Goal: Task Accomplishment & Management: Use online tool/utility

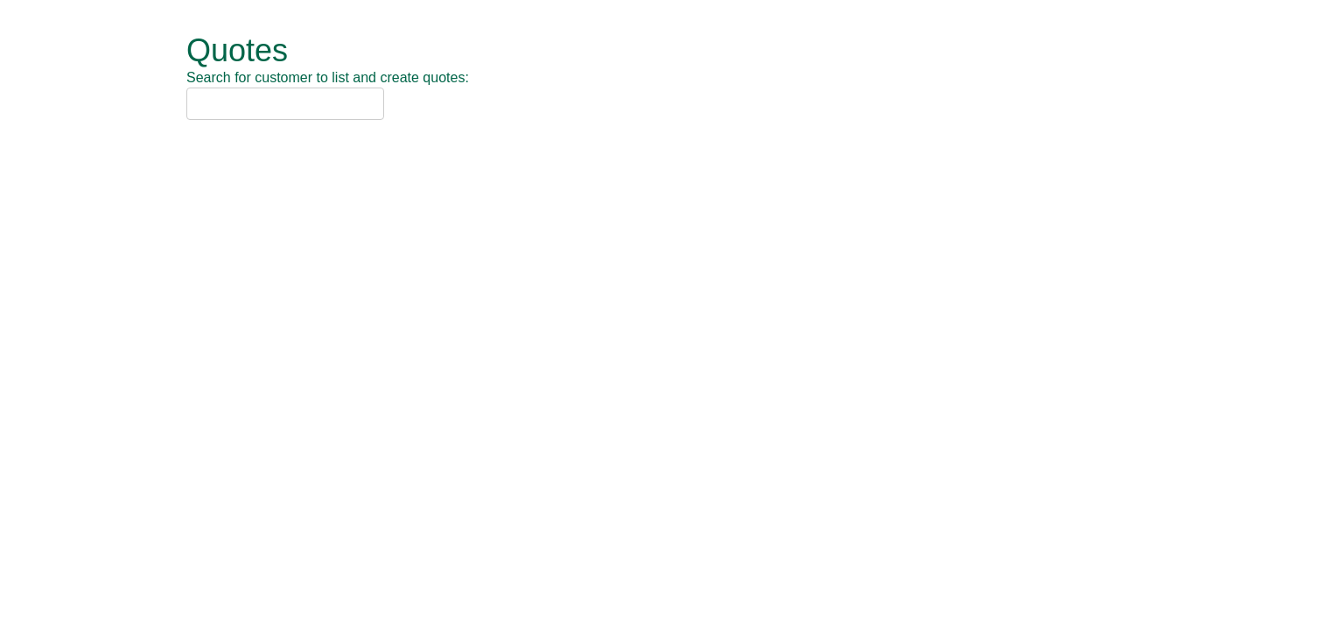
click at [305, 108] on input "text" at bounding box center [285, 103] width 198 height 32
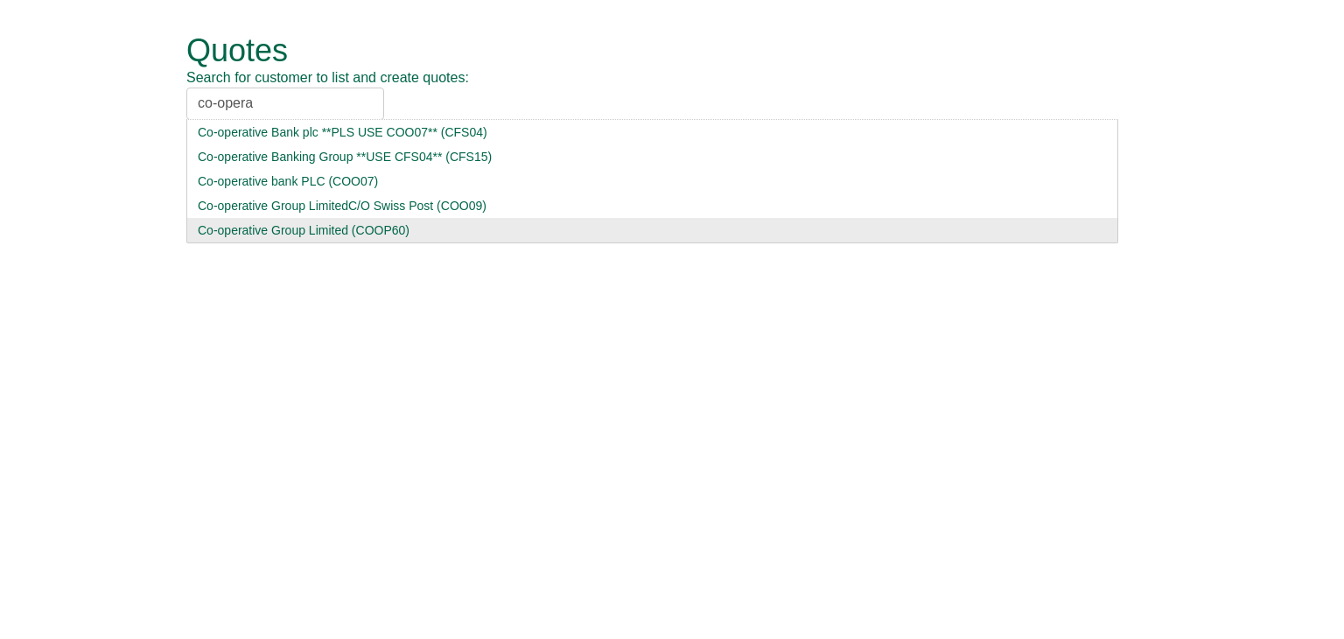
type input "co-opera"
click at [304, 234] on div "Co-operative Group Limited (COOP60)" at bounding box center [652, 229] width 909 height 17
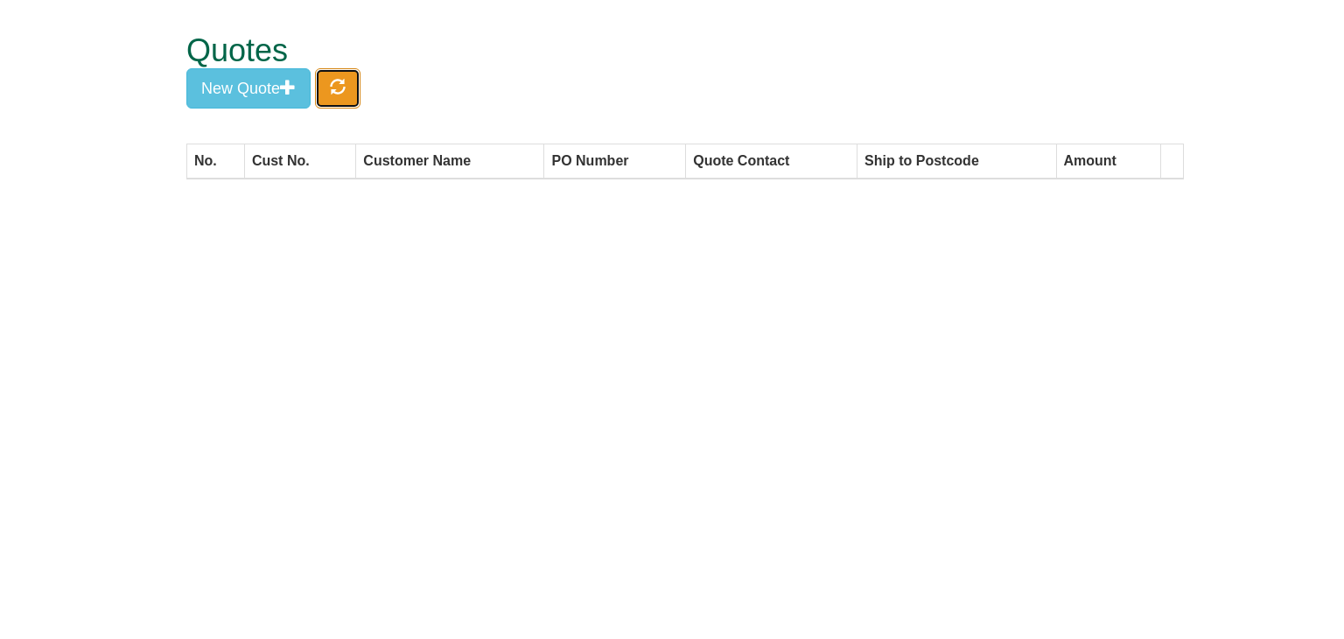
click at [349, 95] on button "button" at bounding box center [337, 88] width 45 height 40
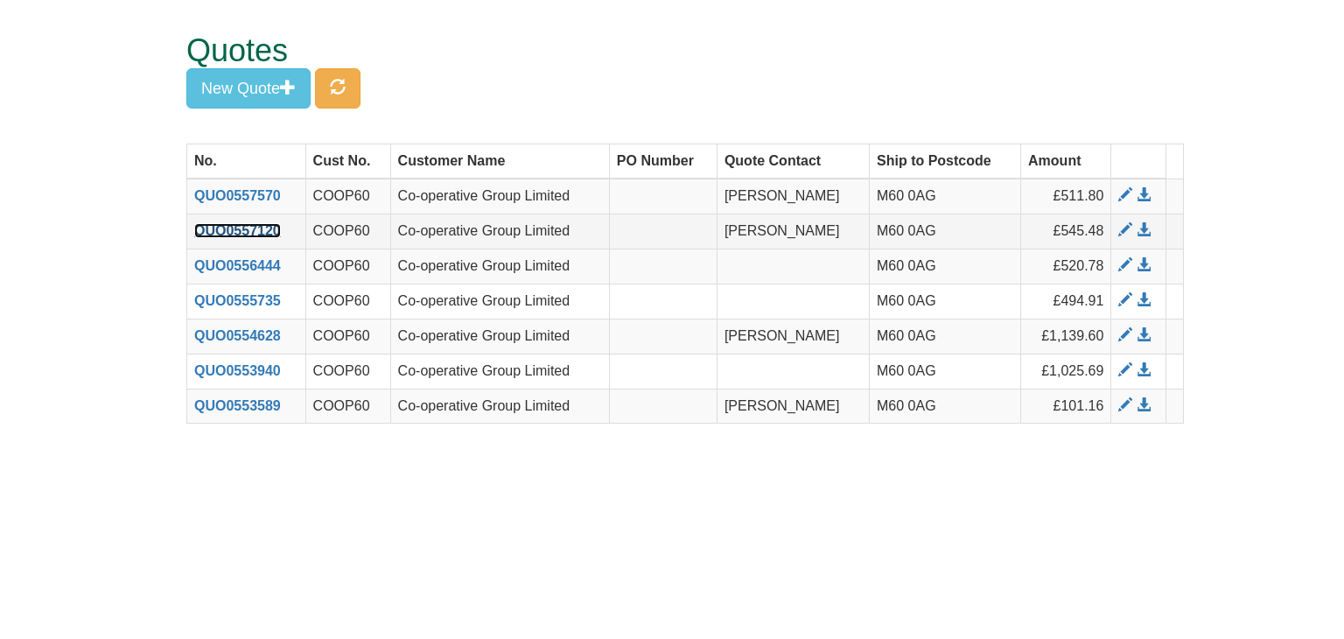
click at [237, 225] on link "QUO0557120" at bounding box center [237, 230] width 87 height 15
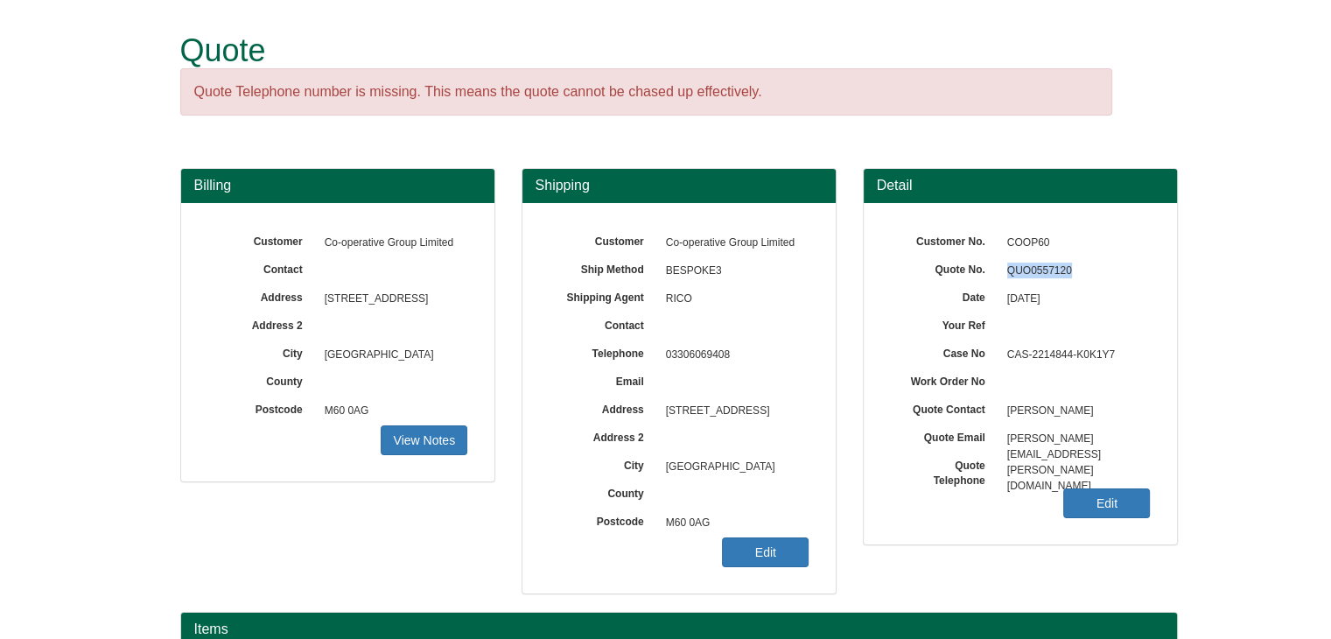
drag, startPoint x: 1081, startPoint y: 265, endPoint x: 1002, endPoint y: 265, distance: 78.7
click at [1002, 265] on span "QUO0557120" at bounding box center [1074, 271] width 152 height 28
copy span "QUO0557120"
drag, startPoint x: 1136, startPoint y: 435, endPoint x: 1004, endPoint y: 438, distance: 131.3
click at [1004, 438] on span "[PERSON_NAME][EMAIL_ADDRESS][PERSON_NAME][DOMAIN_NAME]" at bounding box center [1074, 439] width 152 height 28
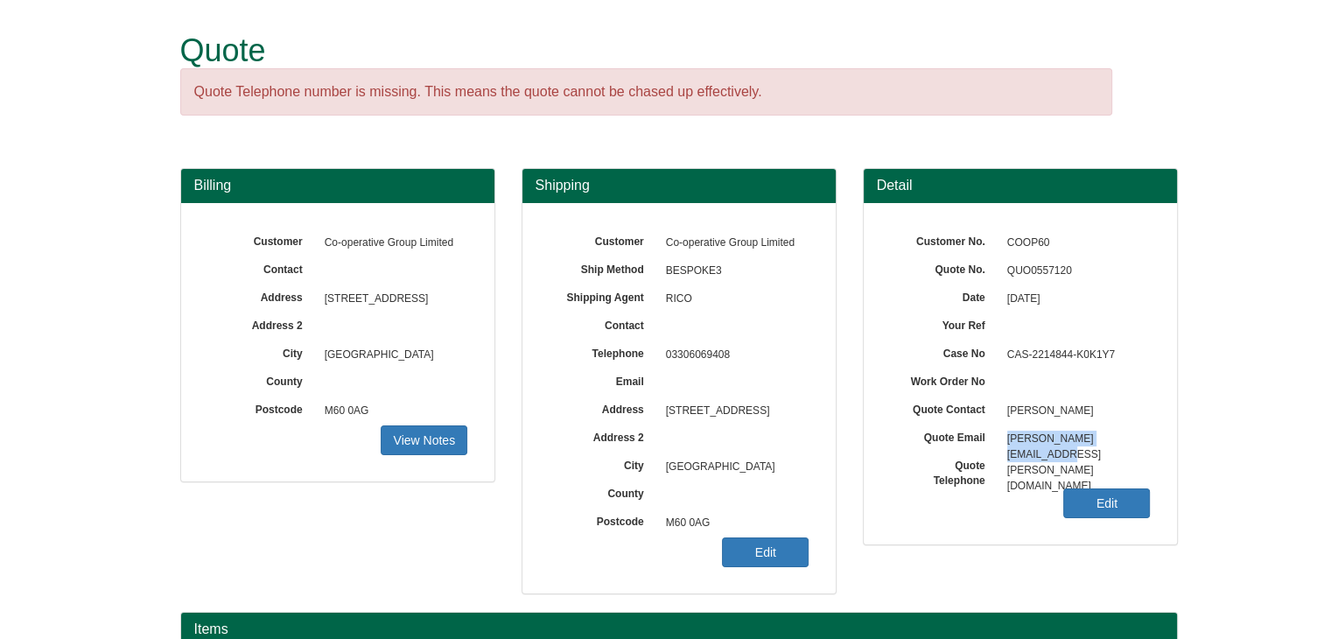
copy span "[PERSON_NAME][EMAIL_ADDRESS][PERSON_NAME][DOMAIN_NAME]"
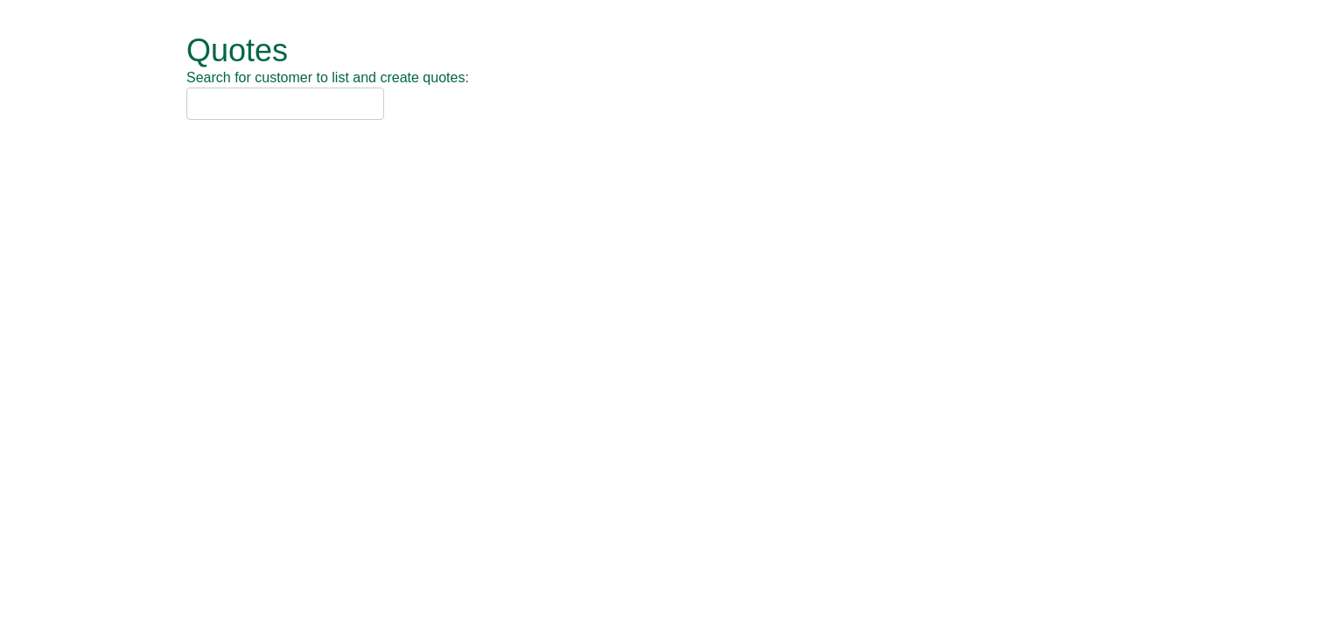
click at [293, 104] on input "text" at bounding box center [285, 103] width 198 height 32
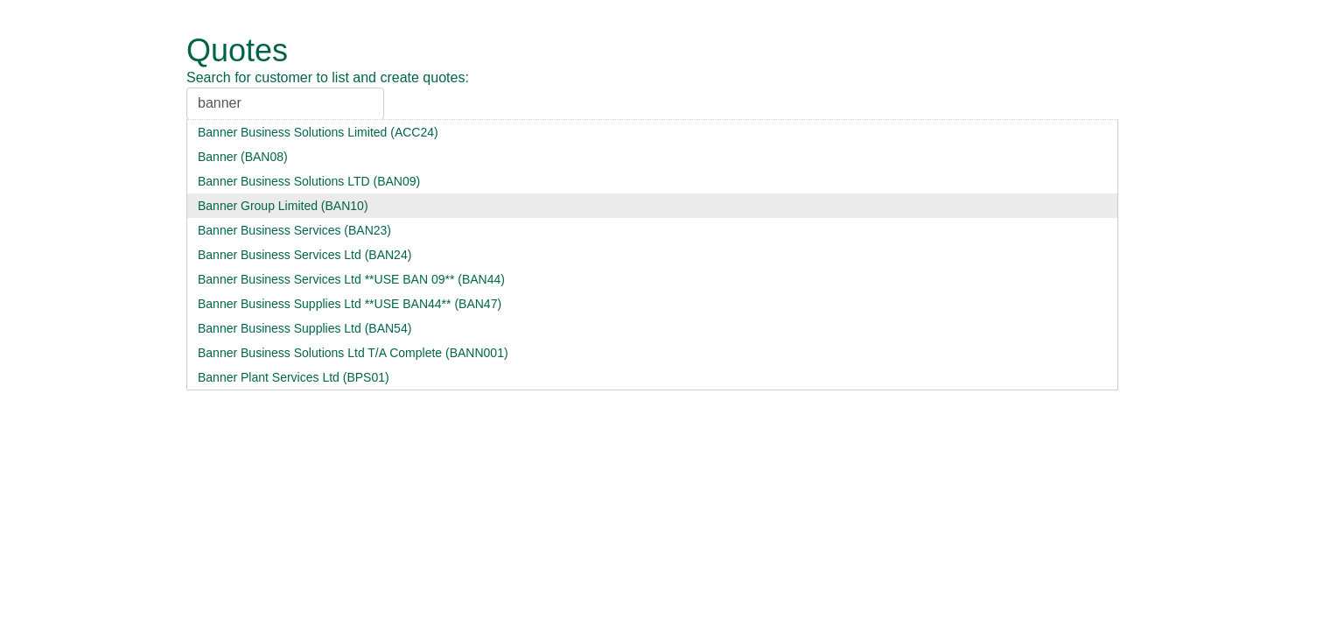
type input "banner"
click at [260, 201] on div "Banner Group Limited (BAN10)" at bounding box center [652, 205] width 909 height 17
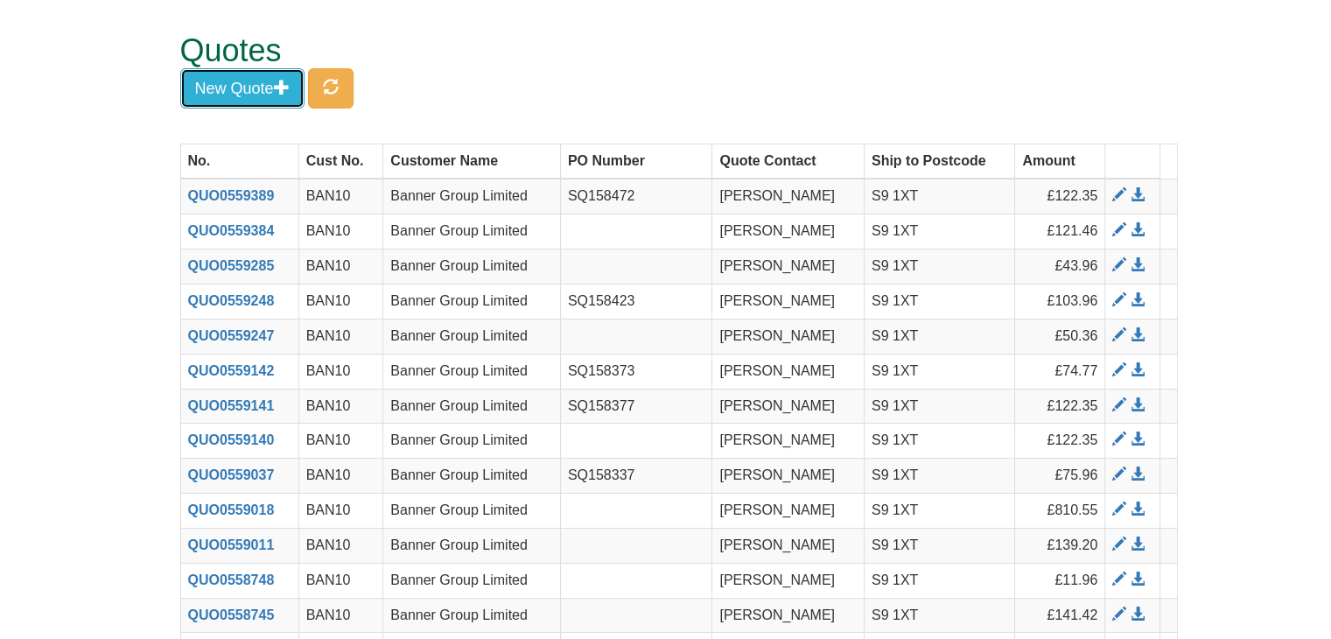
click at [243, 74] on button "New Quote" at bounding box center [242, 88] width 124 height 40
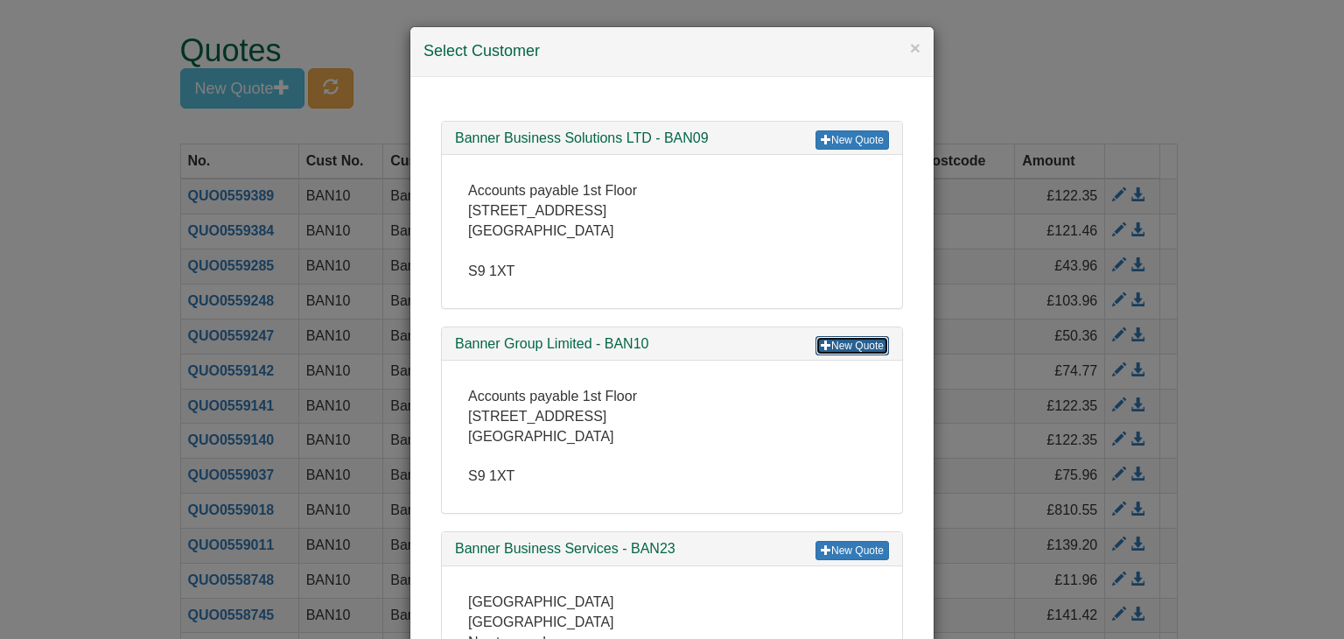
click at [843, 346] on link "New Quote" at bounding box center [851, 345] width 73 height 19
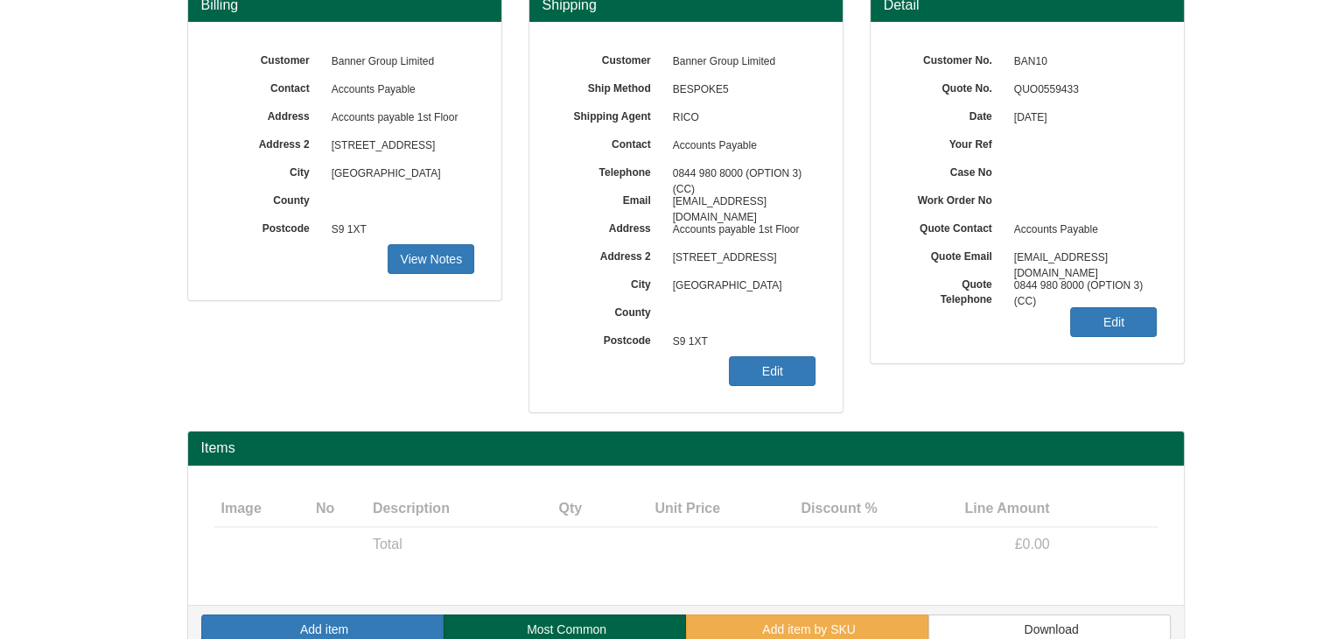
scroll to position [146, 0]
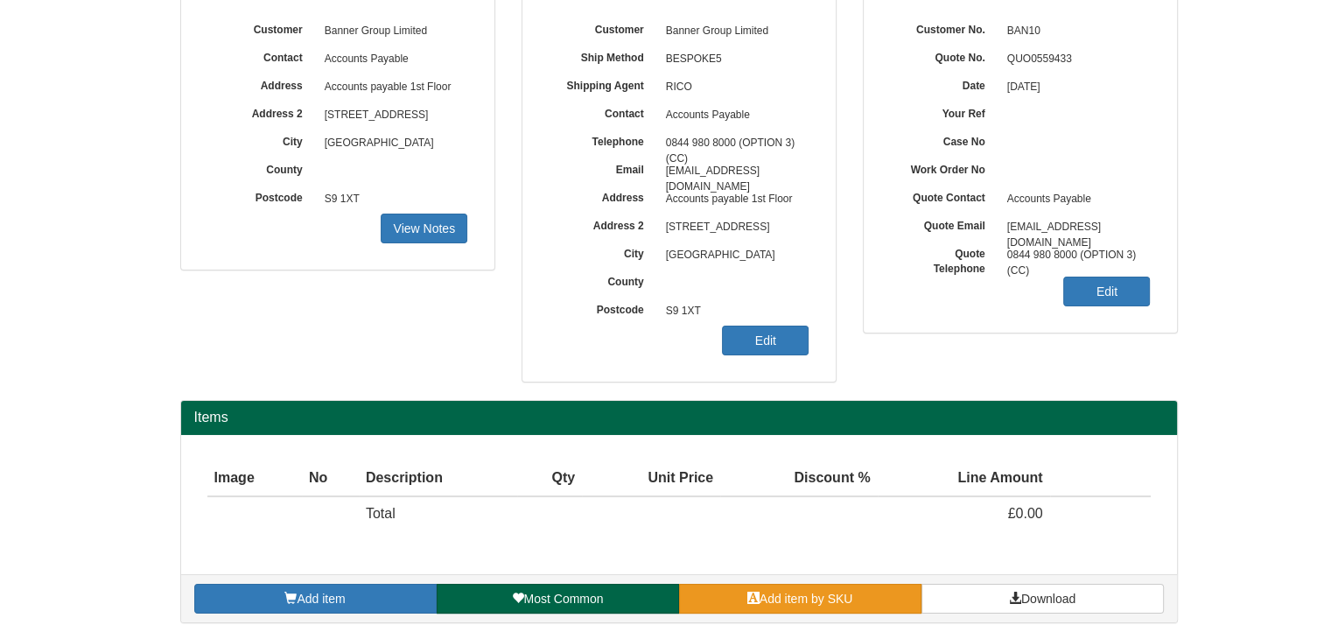
click at [798, 594] on span "Add item by SKU" at bounding box center [806, 598] width 94 height 14
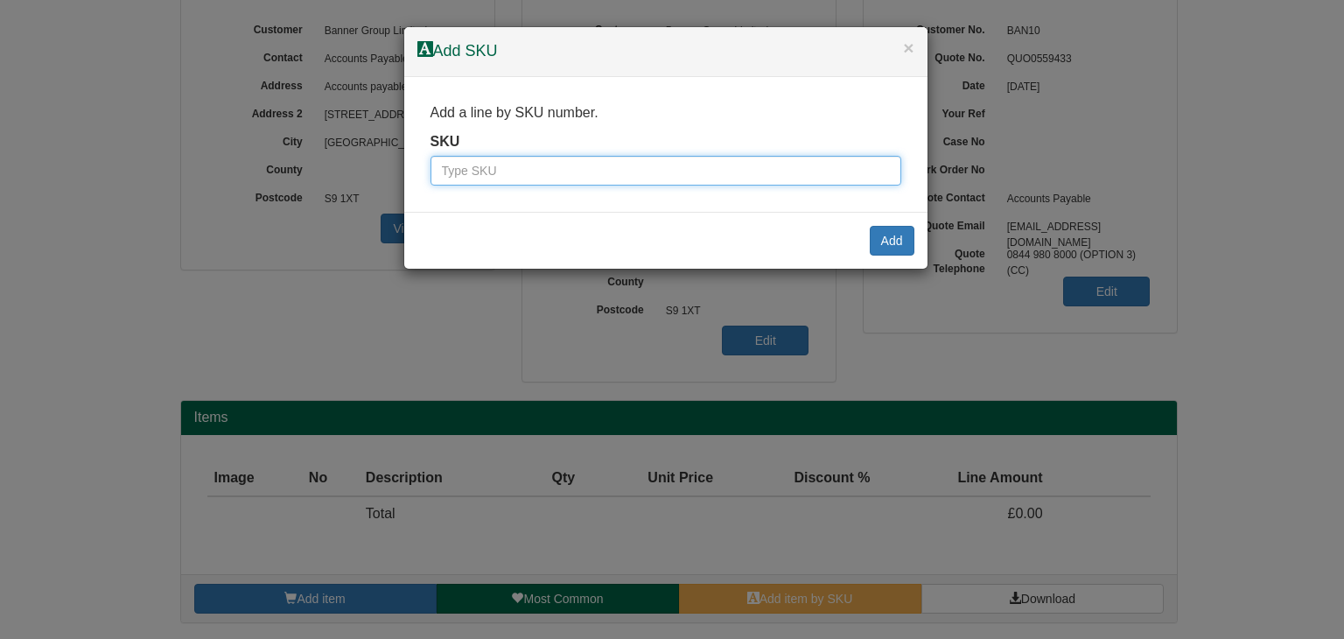
click at [619, 177] on input "text" at bounding box center [665, 171] width 471 height 30
paste input "100144429"
type input "100144429"
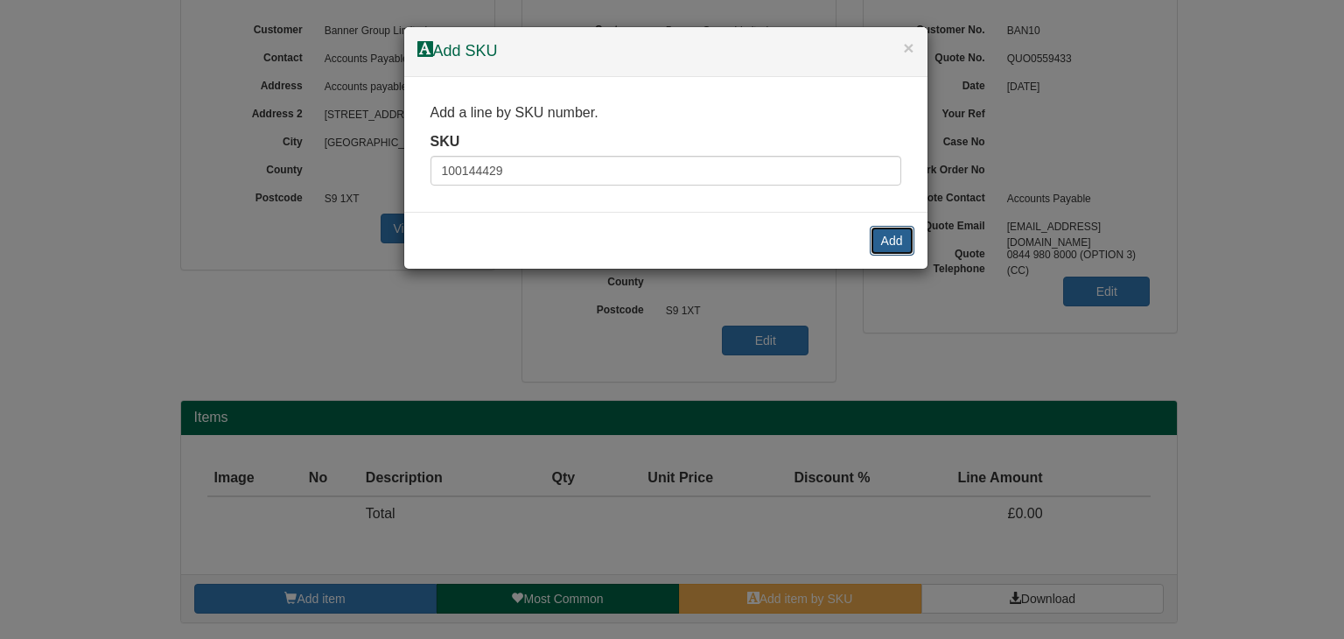
click at [889, 238] on button "Add" at bounding box center [892, 241] width 45 height 30
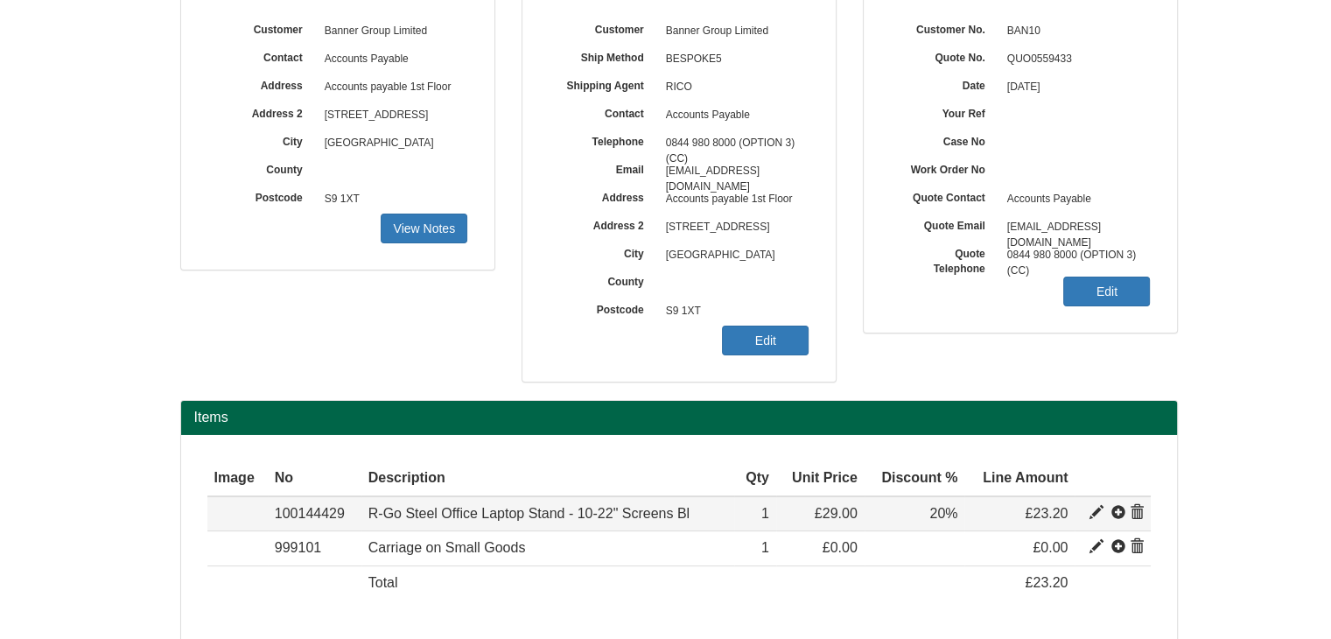
click at [1099, 512] on span at bounding box center [1096, 513] width 14 height 14
type input "R-Go Steel Office Laptop Stand - 10-22" Screens Bl"
type input "13.05"
type input "29.00"
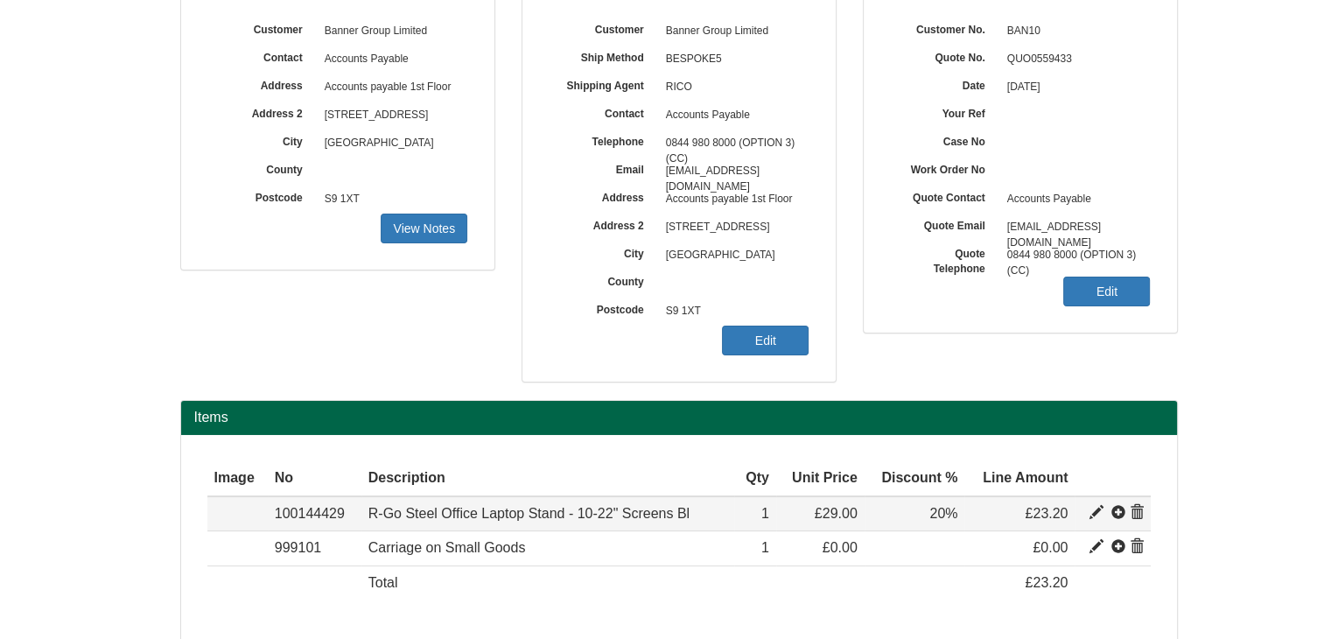
type input "1"
type input "20.00"
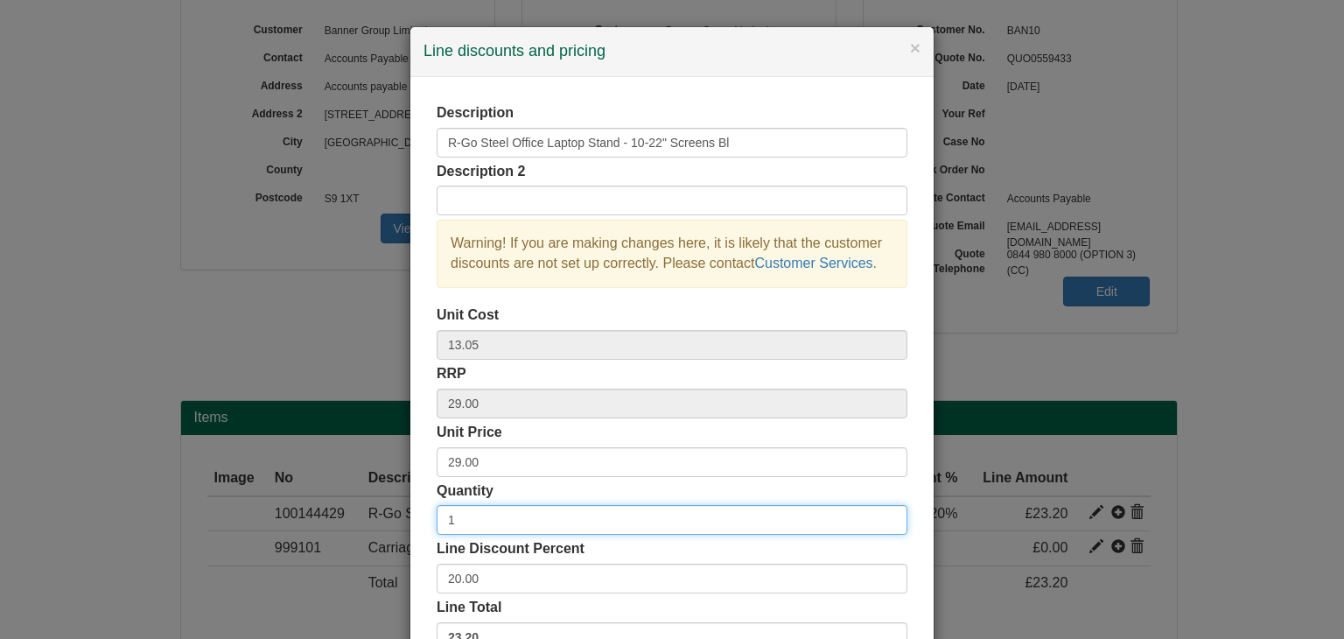
drag, startPoint x: 475, startPoint y: 519, endPoint x: 418, endPoint y: 521, distance: 56.9
click at [418, 521] on div "Description R-Go Steel Office Laptop Stand - 10-22" Screens Bl Description 2 Wa…" at bounding box center [671, 379] width 523 height 605
type input "50"
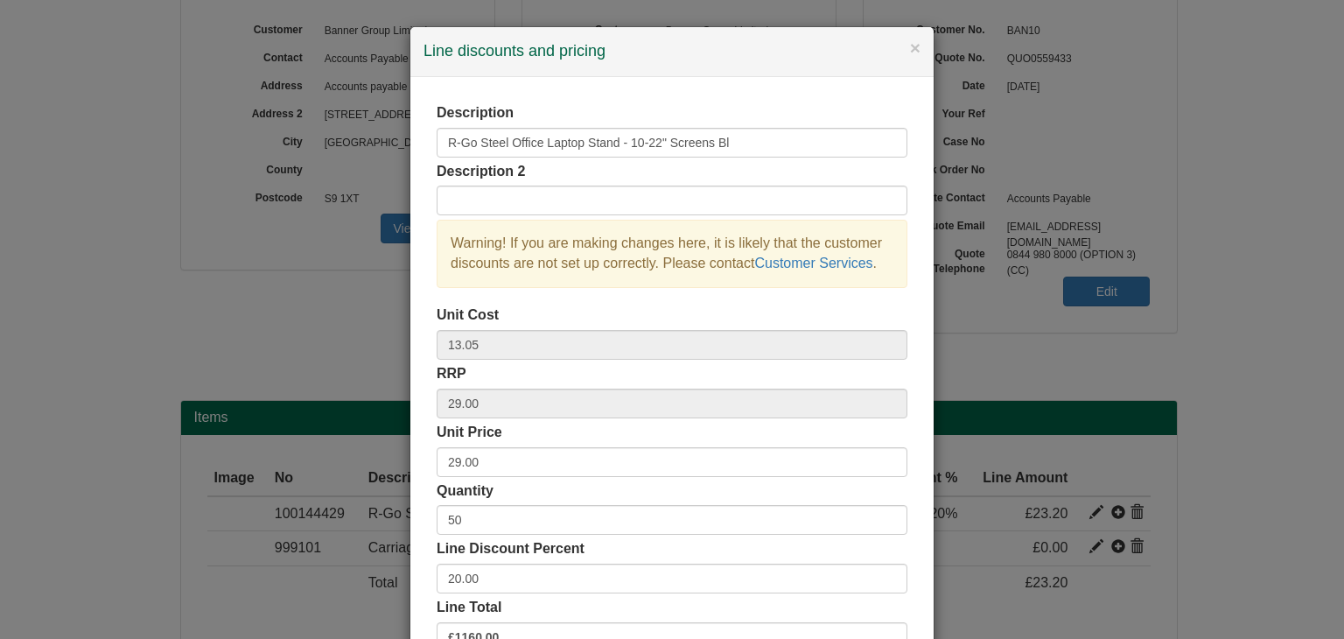
click at [418, 521] on div "Description R-Go Steel Office Laptop Stand - 10-22" Screens Bl Description 2 Wa…" at bounding box center [671, 379] width 523 height 605
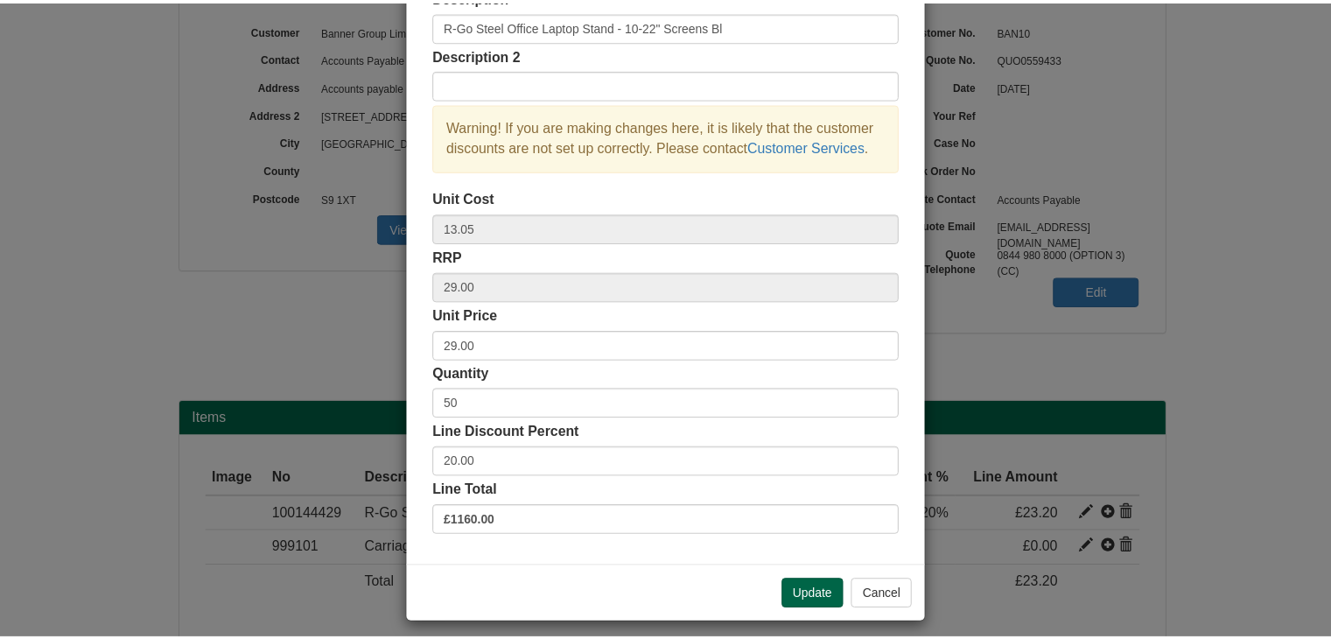
scroll to position [126, 0]
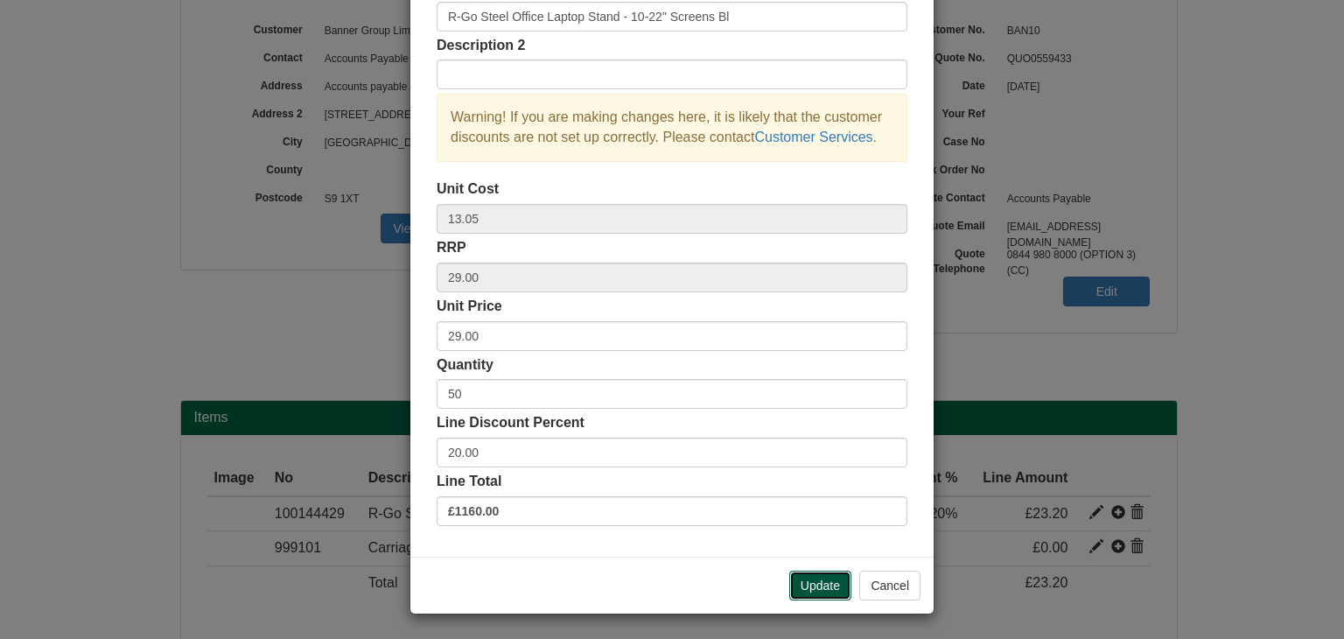
click at [804, 580] on button "Update" at bounding box center [820, 585] width 62 height 30
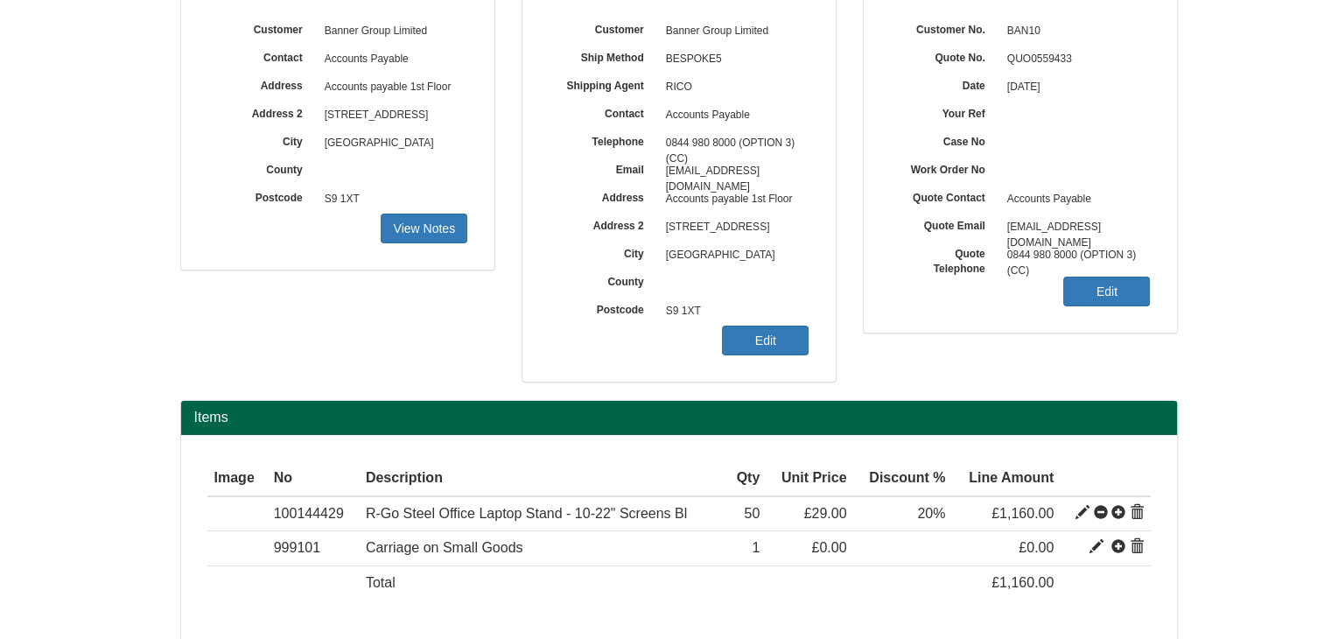
scroll to position [215, 0]
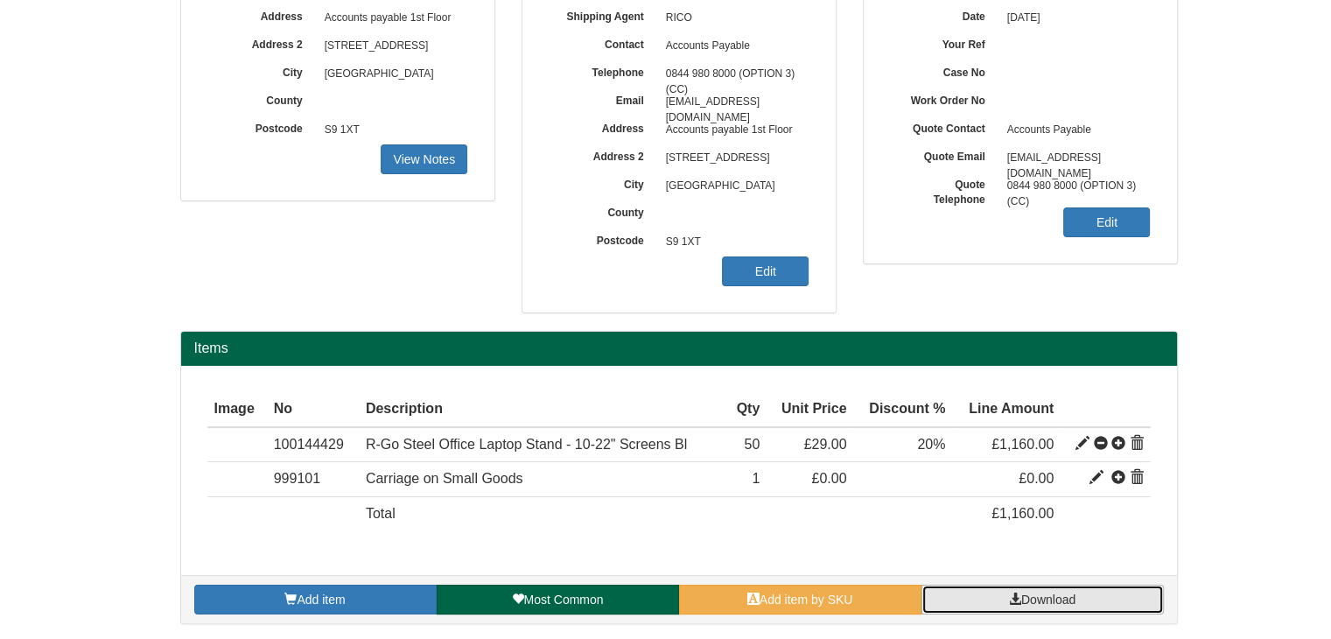
click at [1037, 599] on span "Download" at bounding box center [1048, 599] width 54 height 14
